Goal: Task Accomplishment & Management: Use online tool/utility

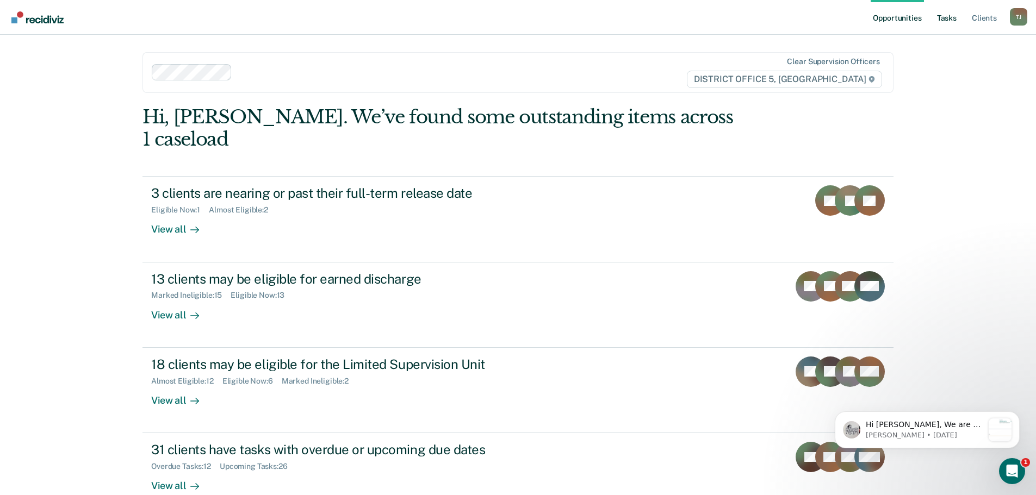
click at [950, 17] on link "Tasks" at bounding box center [947, 17] width 24 height 35
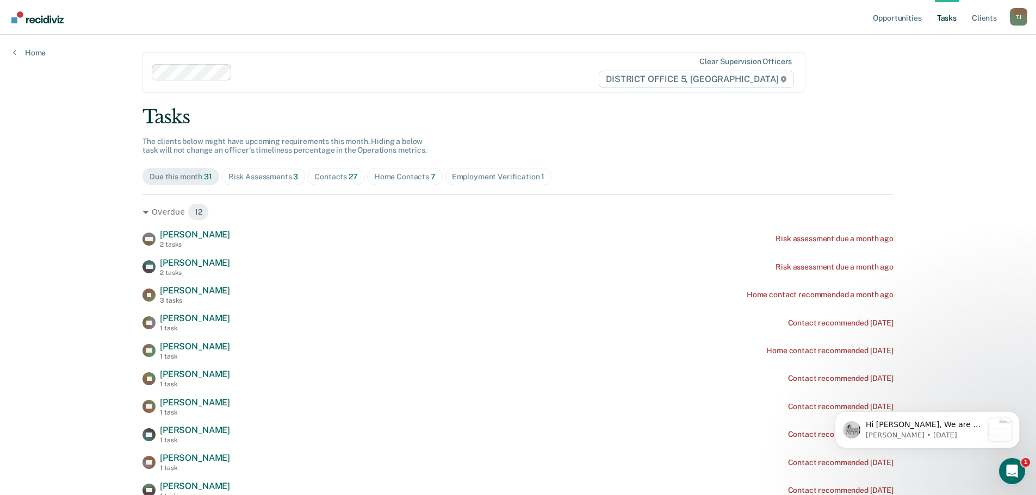
click at [421, 178] on div "Home Contacts 7" at bounding box center [404, 176] width 61 height 9
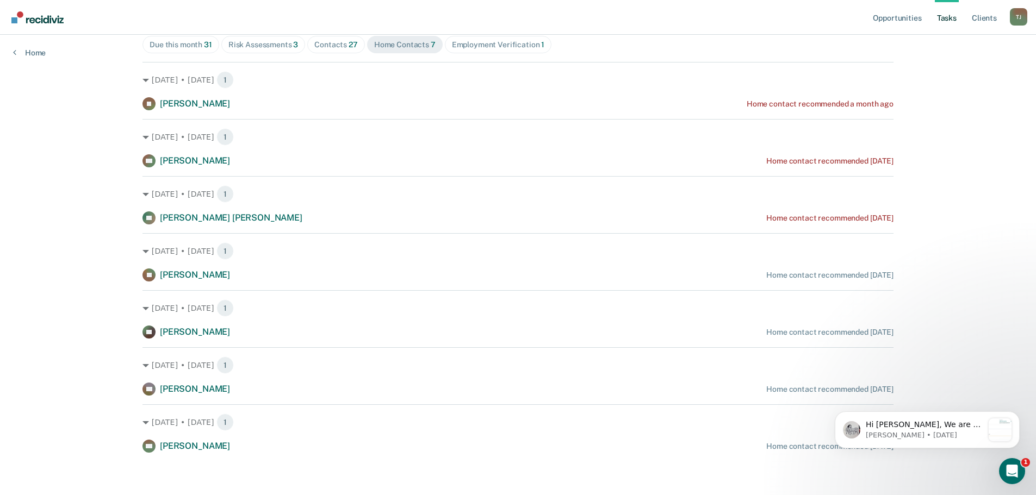
scroll to position [133, 0]
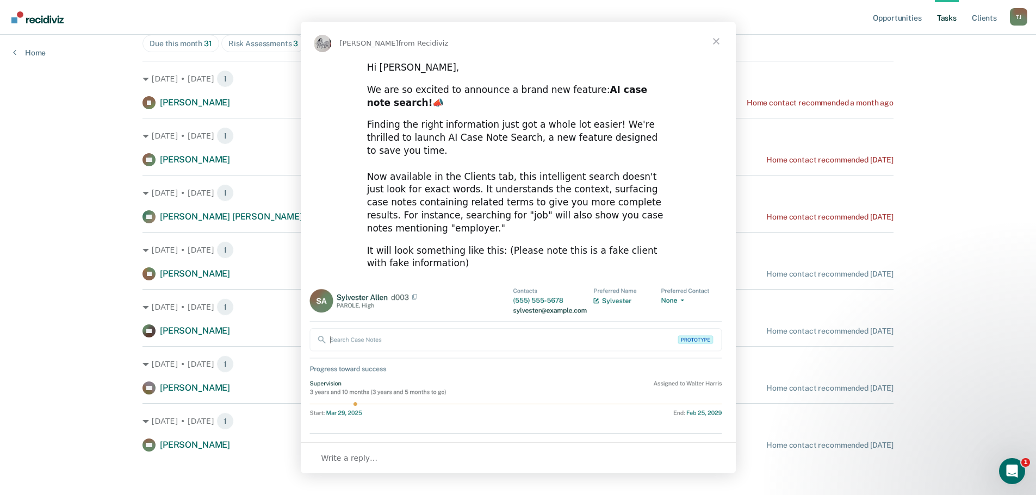
scroll to position [0, 0]
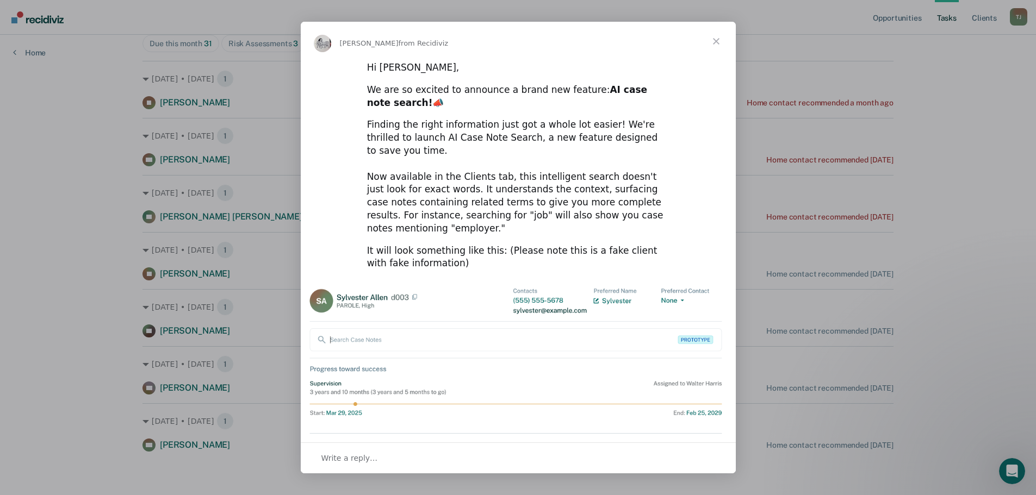
click at [721, 38] on span "Close" at bounding box center [716, 41] width 39 height 39
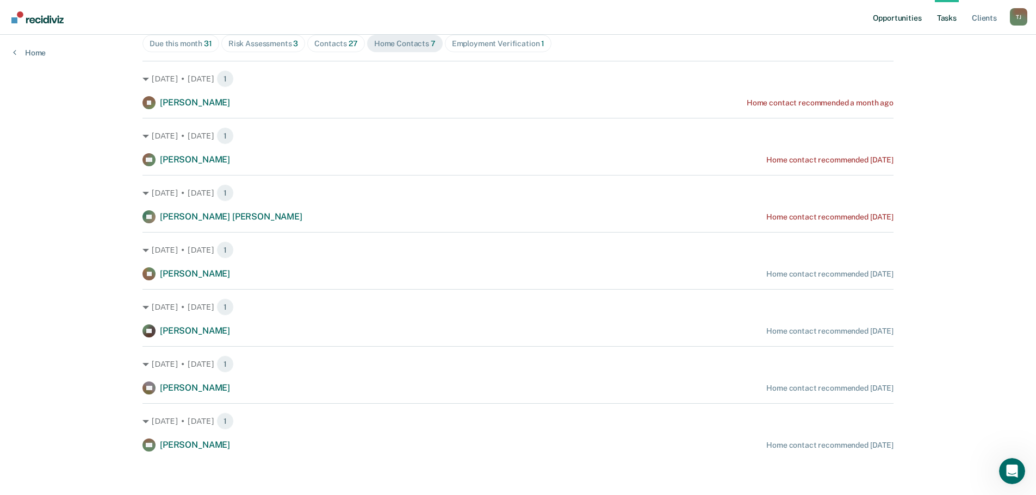
click at [893, 22] on link "Opportunities" at bounding box center [897, 17] width 53 height 35
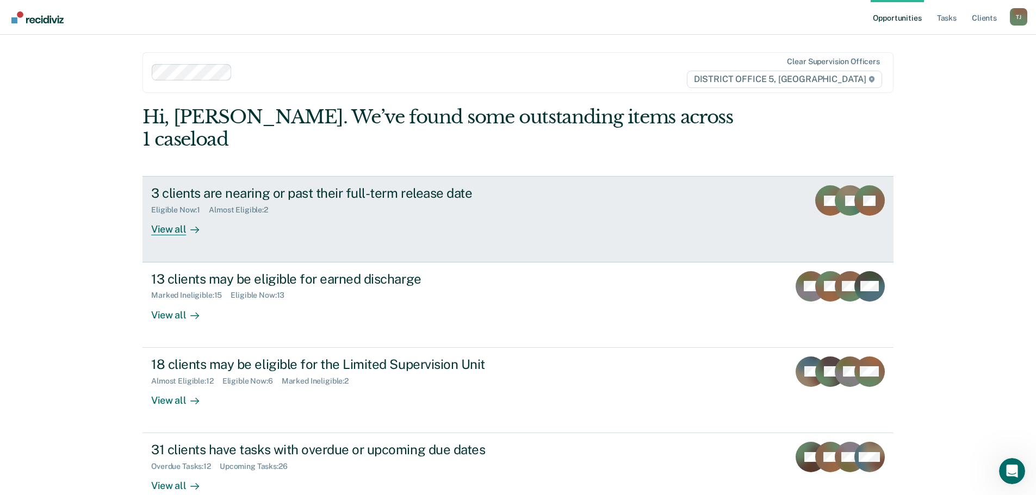
click at [285, 201] on div "Eligible Now : 1 Almost Eligible : 2" at bounding box center [342, 208] width 382 height 14
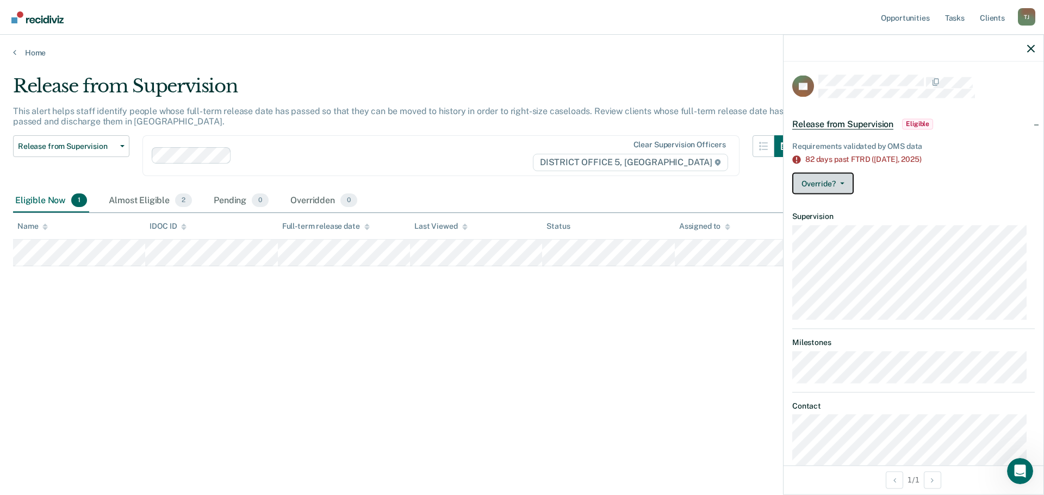
click at [843, 183] on icon "button" at bounding box center [842, 184] width 4 height 2
click at [847, 223] on button "[PERSON_NAME]" at bounding box center [844, 227] width 105 height 17
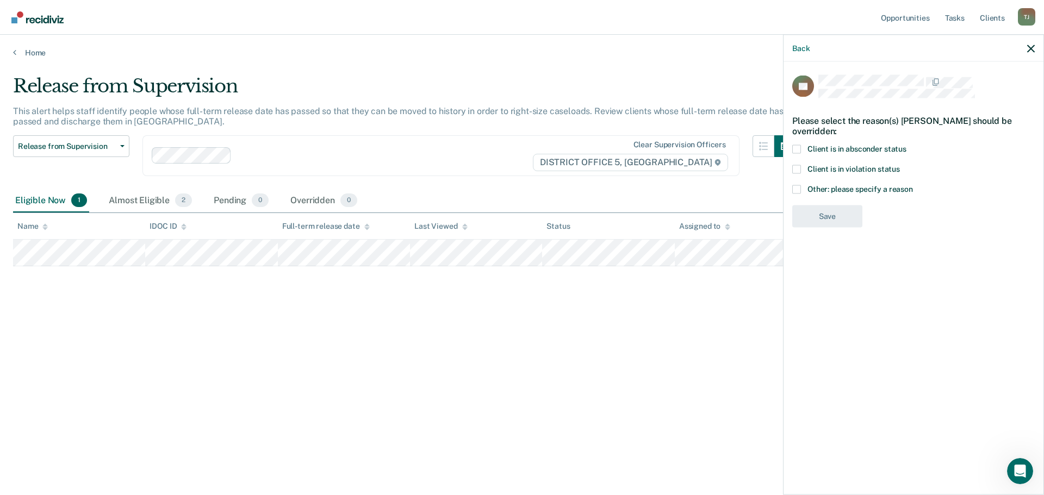
click at [800, 167] on span at bounding box center [796, 169] width 9 height 9
click at [900, 165] on input "Client is in violation status" at bounding box center [900, 165] width 0 height 0
click at [836, 271] on button "Save" at bounding box center [827, 261] width 70 height 22
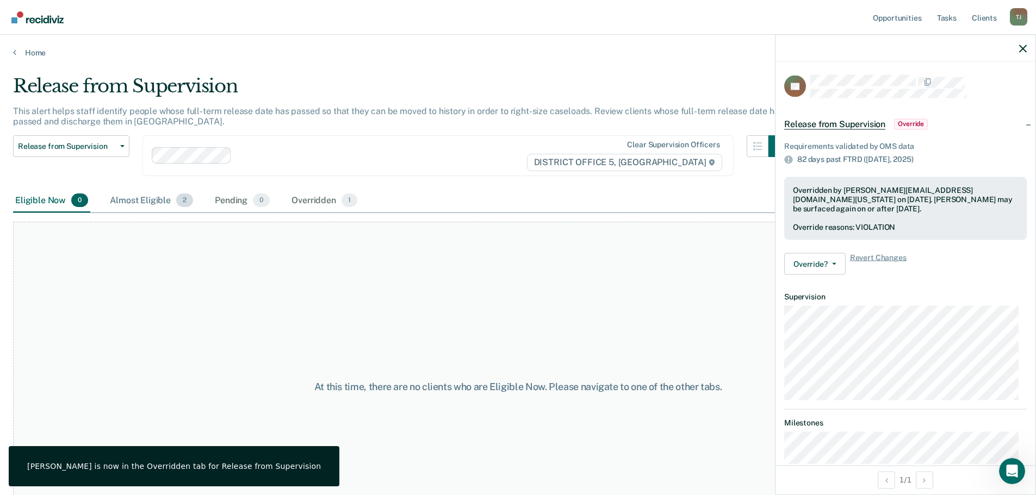
click at [148, 210] on div "Almost Eligible 2" at bounding box center [152, 201] width 88 height 24
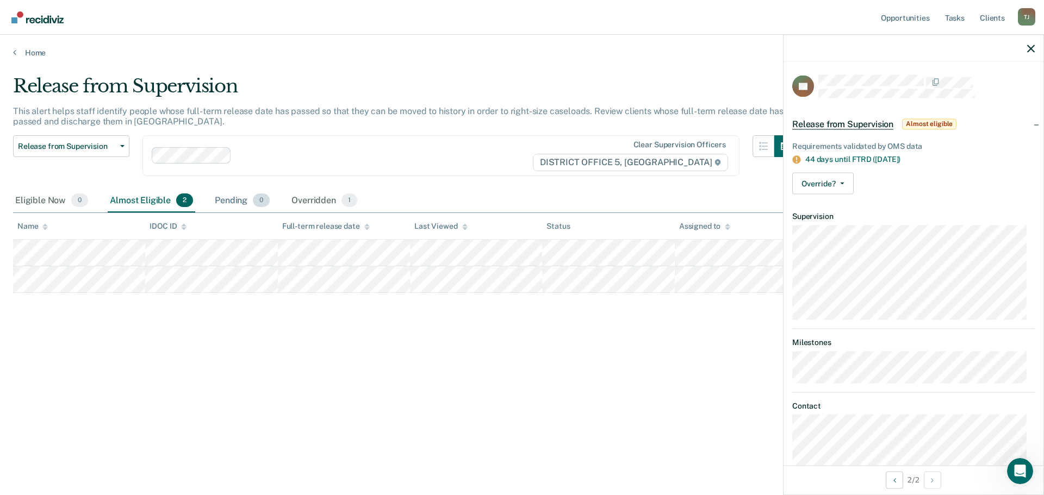
click at [221, 191] on div "Pending 0" at bounding box center [242, 201] width 59 height 24
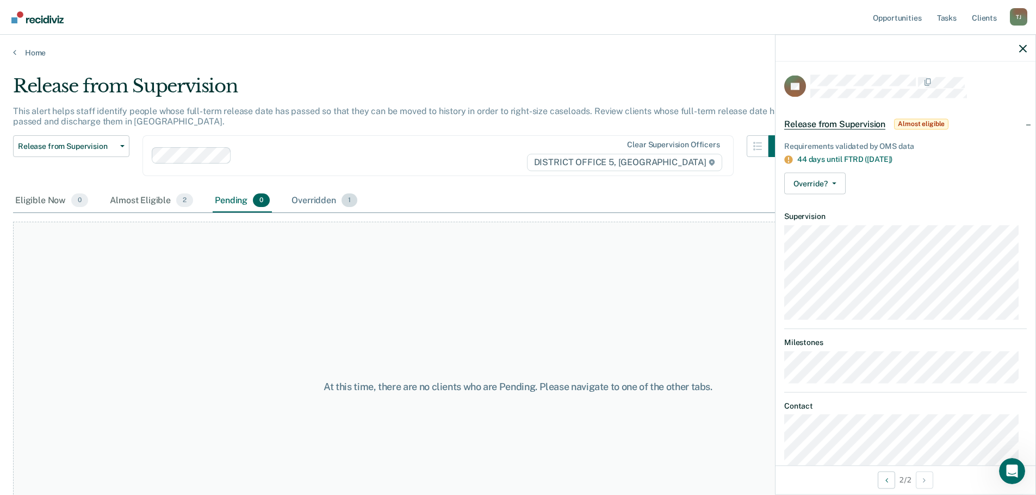
click at [297, 202] on div "Overridden 1" at bounding box center [324, 201] width 70 height 24
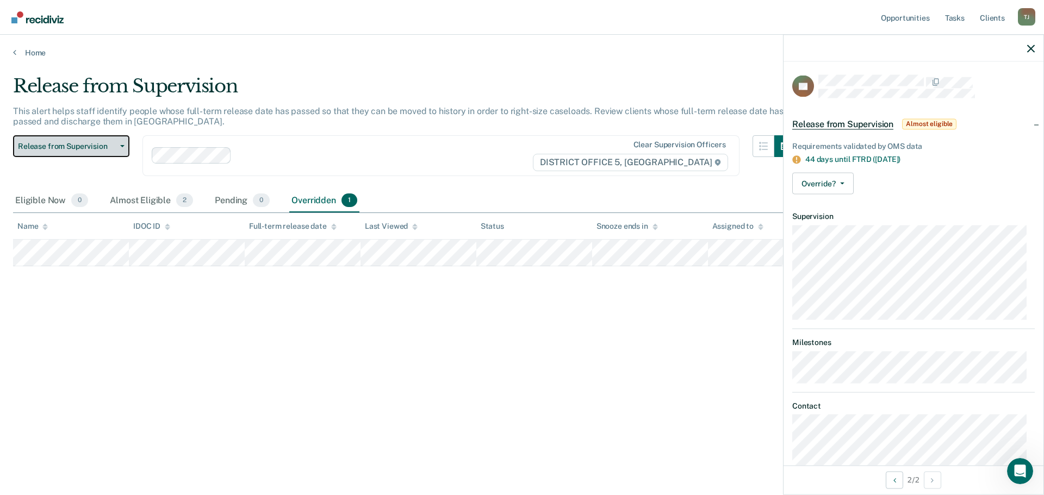
click at [103, 144] on span "Release from Supervision" at bounding box center [67, 146] width 98 height 9
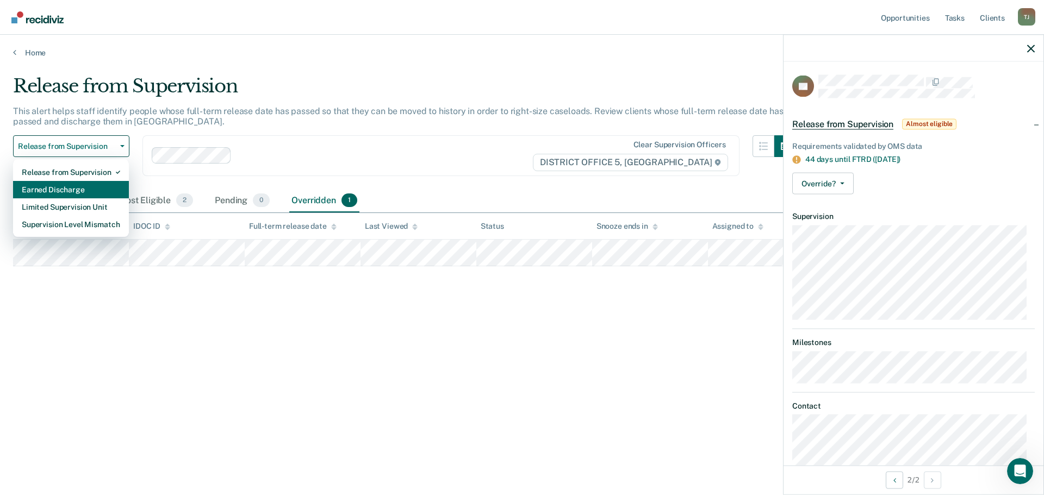
click at [91, 183] on div "Earned Discharge" at bounding box center [71, 189] width 98 height 17
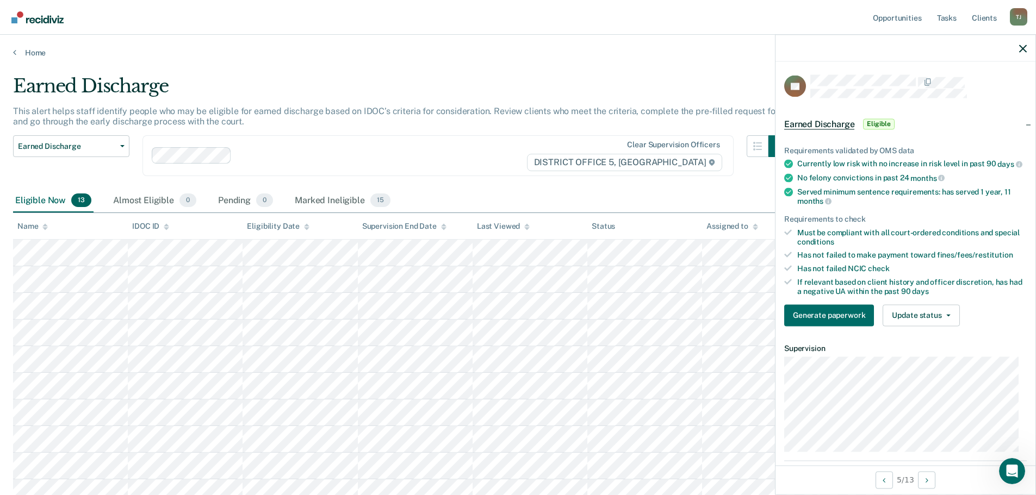
click at [526, 375] on tbody at bounding box center [518, 413] width 1010 height 346
click at [519, 403] on tbody at bounding box center [518, 413] width 1010 height 346
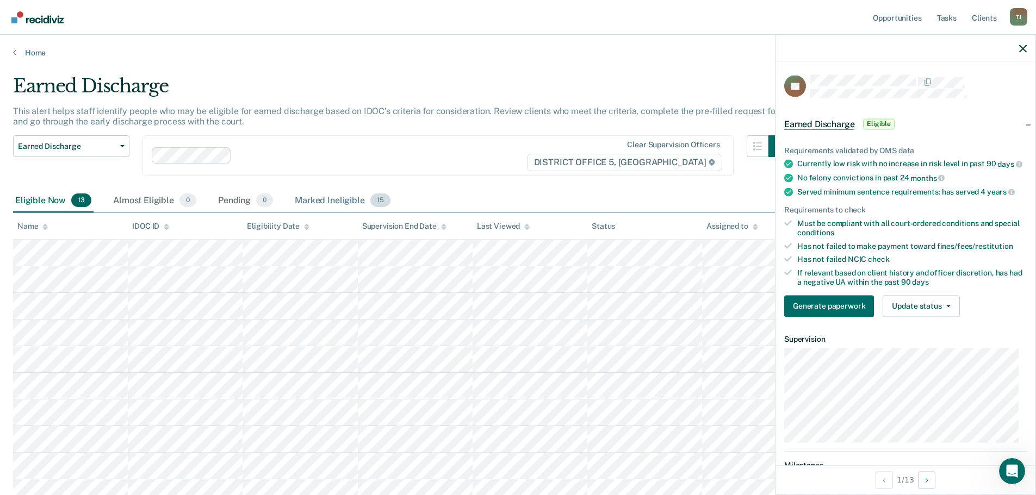
click at [315, 197] on div "Marked Ineligible 15" at bounding box center [343, 201] width 100 height 24
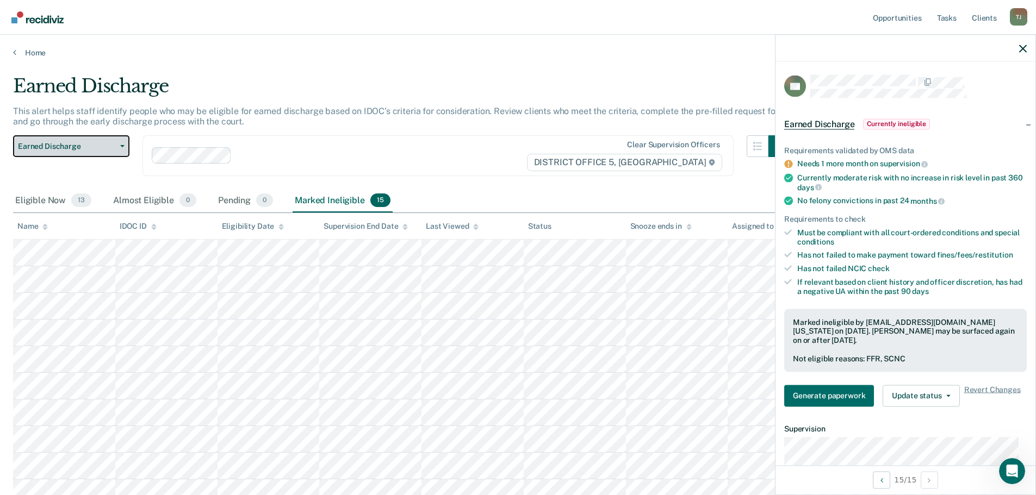
drag, startPoint x: 104, startPoint y: 155, endPoint x: 102, endPoint y: 142, distance: 12.8
click at [104, 155] on button "Earned Discharge" at bounding box center [71, 146] width 116 height 22
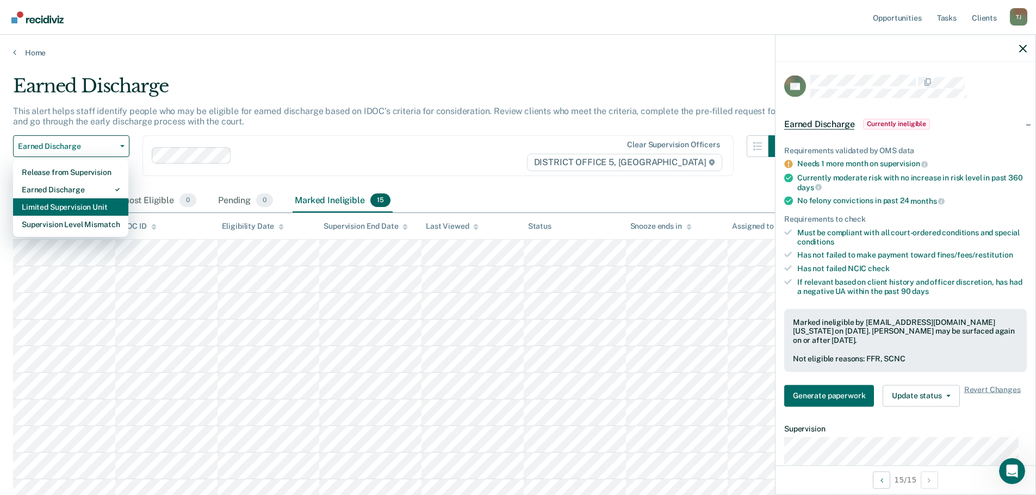
click at [100, 204] on div "Limited Supervision Unit" at bounding box center [71, 206] width 98 height 17
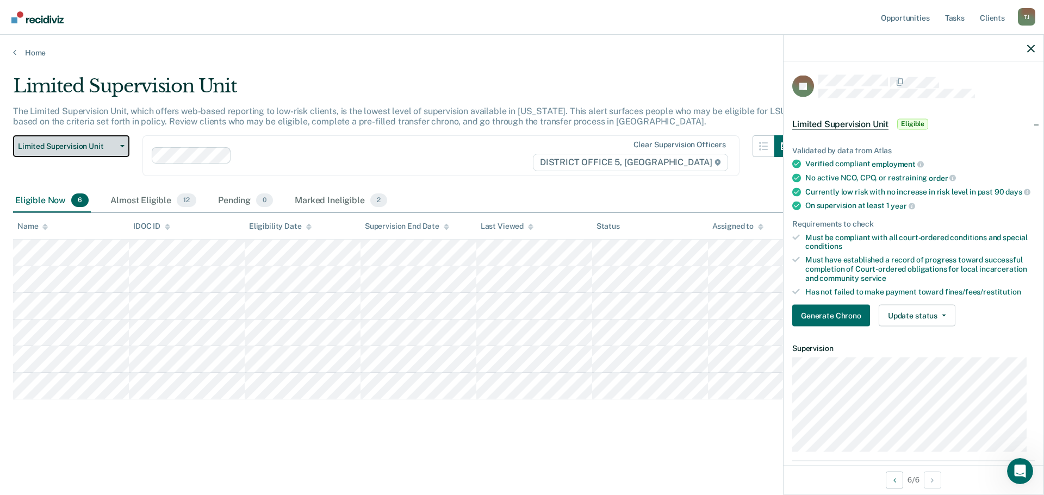
click at [108, 145] on span "Limited Supervision Unit" at bounding box center [67, 146] width 98 height 9
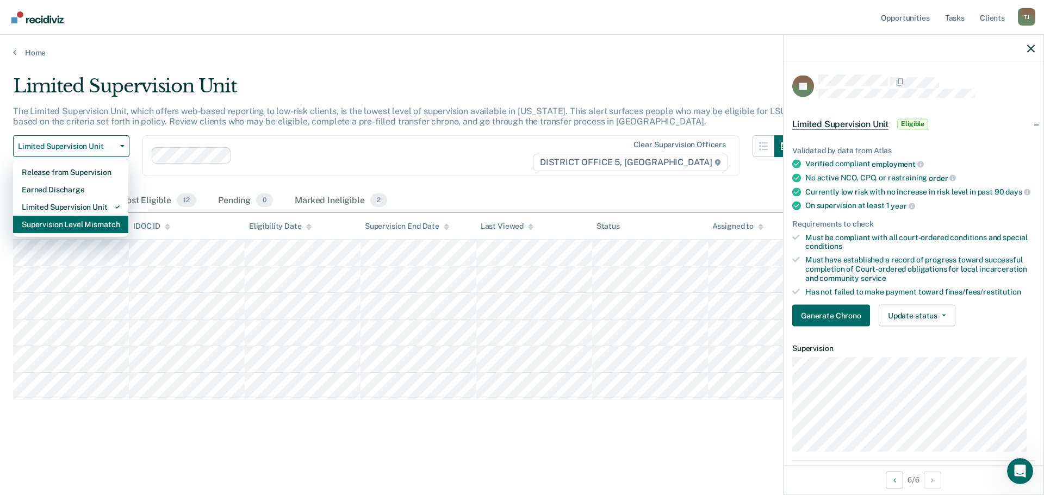
click at [102, 227] on div "Supervision Level Mismatch" at bounding box center [71, 224] width 98 height 17
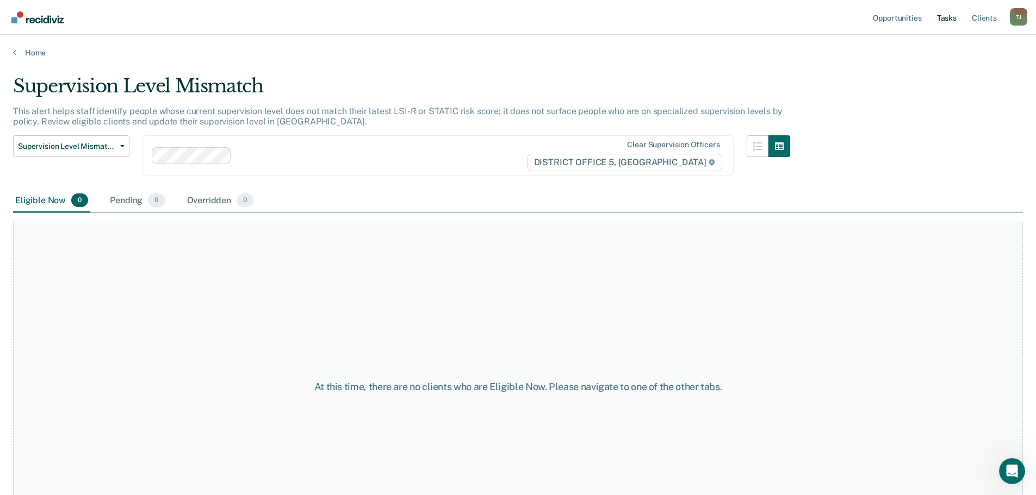
click at [943, 17] on link "Tasks" at bounding box center [947, 17] width 24 height 35
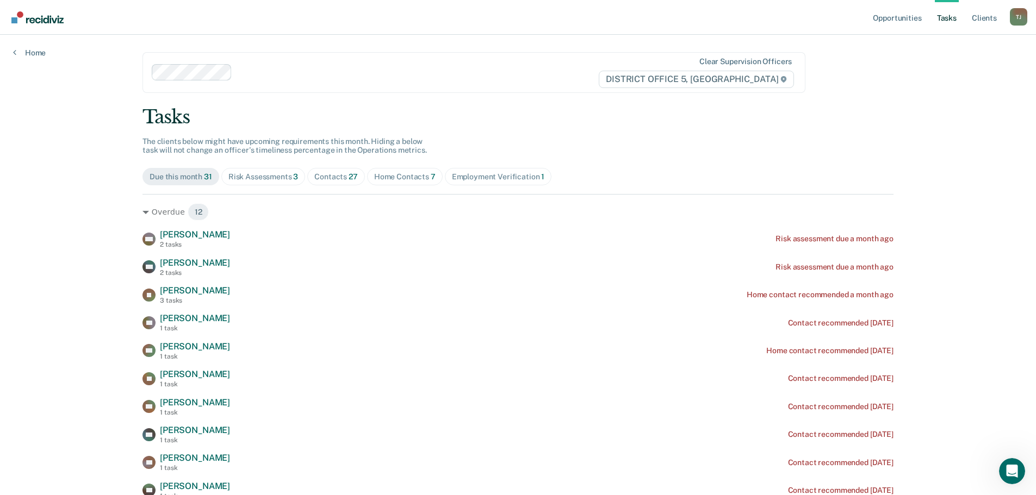
click at [489, 182] on span "Employment Verification 1" at bounding box center [498, 176] width 107 height 17
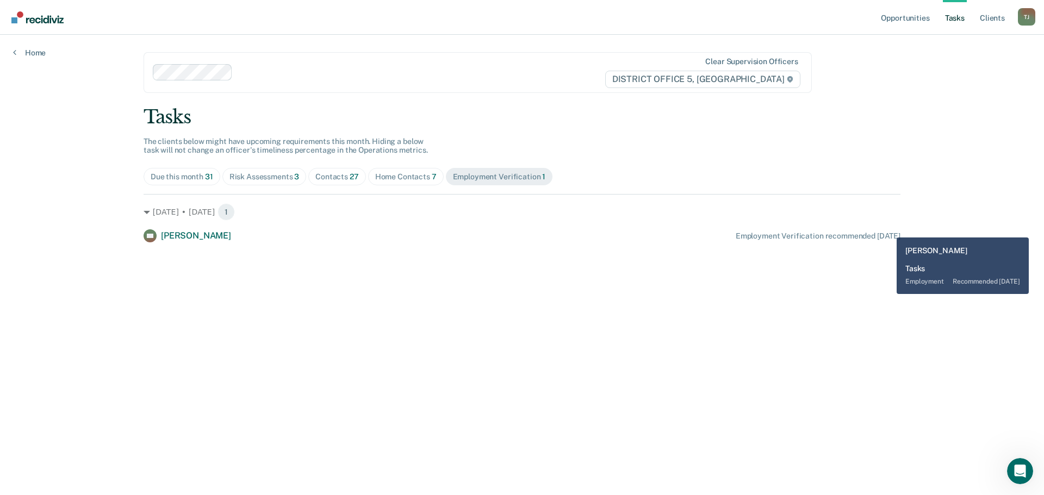
click at [885, 228] on div "[DATE] • [DATE] 1 SQ [PERSON_NAME] Employment Verification recommended [DATE]" at bounding box center [522, 218] width 757 height 48
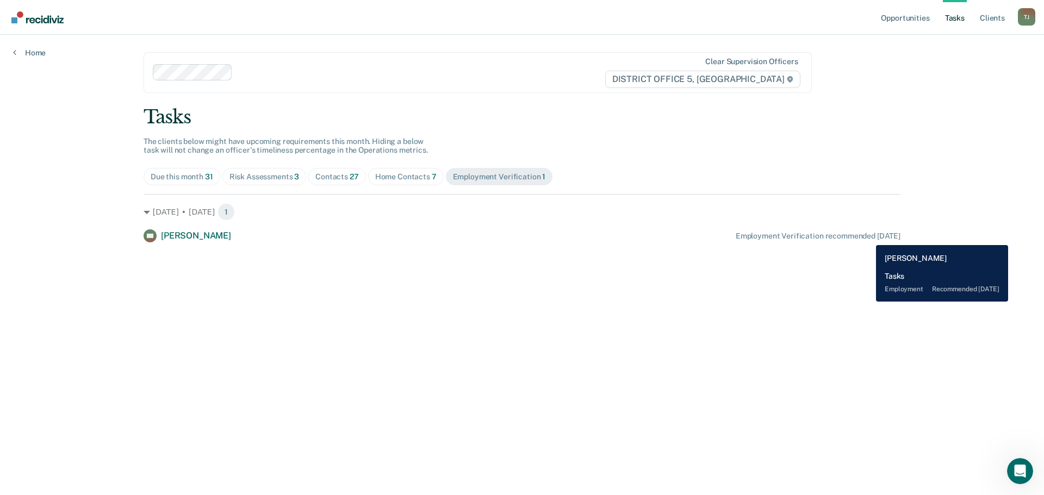
click at [868, 237] on div "Employment Verification recommended [DATE]" at bounding box center [818, 236] width 165 height 9
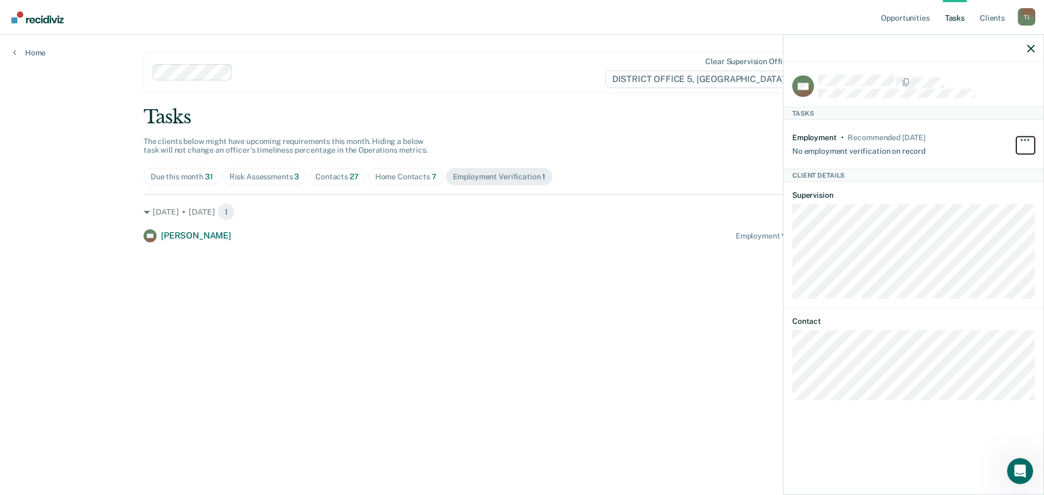
click at [1020, 139] on button "button" at bounding box center [1025, 144] width 18 height 17
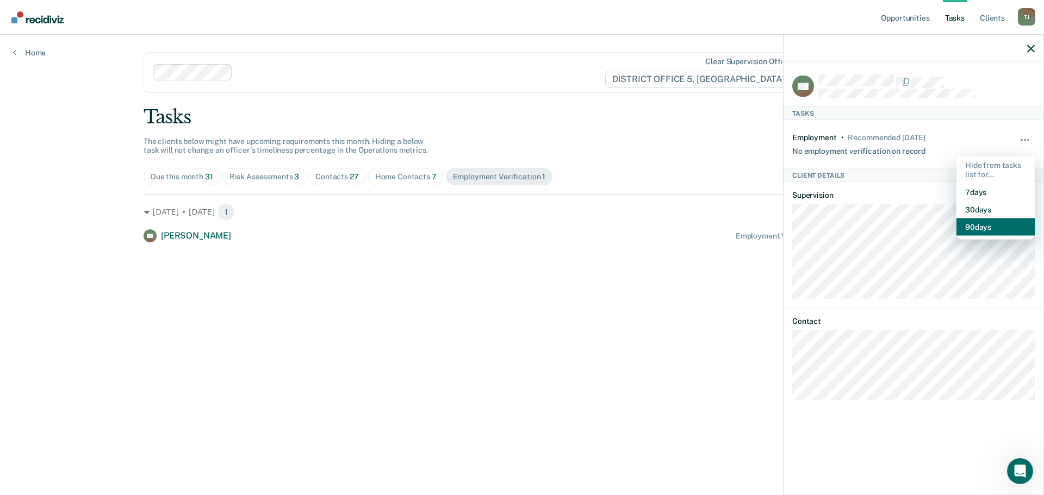
click at [995, 229] on button "90 days" at bounding box center [996, 226] width 78 height 17
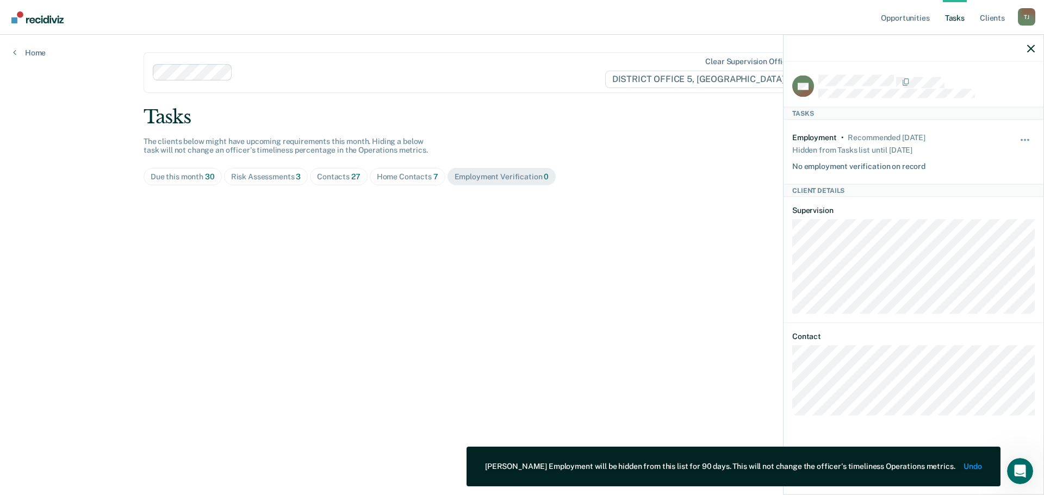
click at [400, 176] on div "Home Contacts 7" at bounding box center [407, 176] width 61 height 9
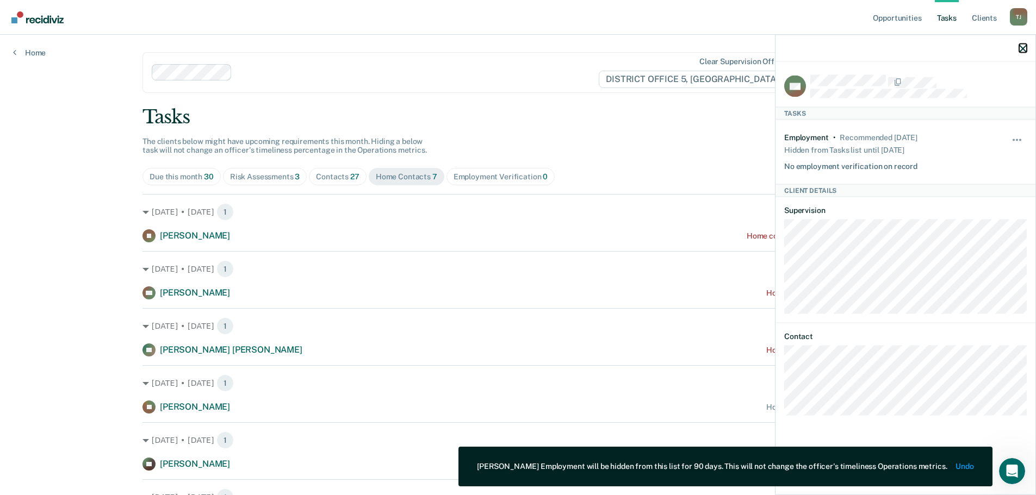
click at [1023, 46] on icon "button" at bounding box center [1023, 49] width 8 height 8
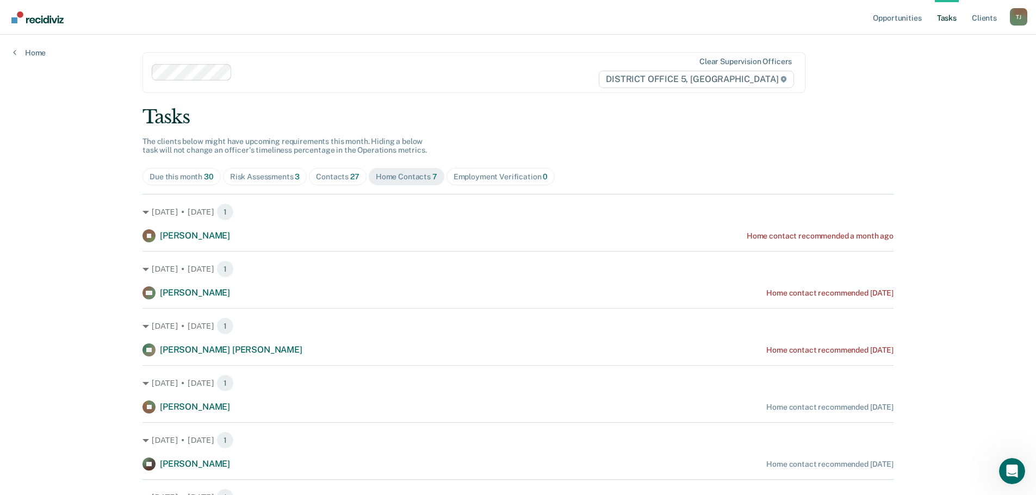
click at [267, 174] on div "Risk Assessments 3" at bounding box center [265, 176] width 70 height 9
